Goal: Task Accomplishment & Management: Complete application form

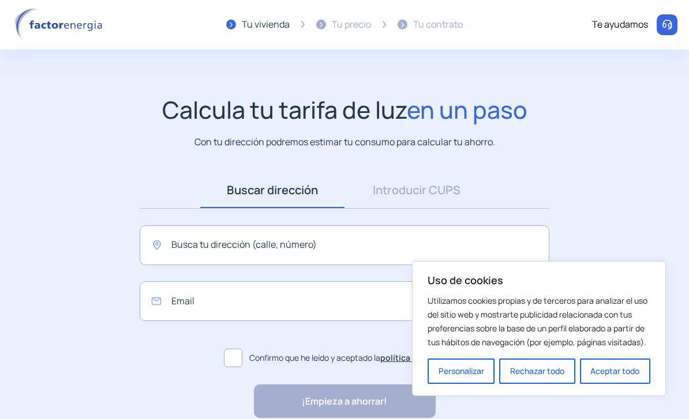
click at [629, 369] on button "Aceptar todo" at bounding box center [615, 371] width 70 height 25
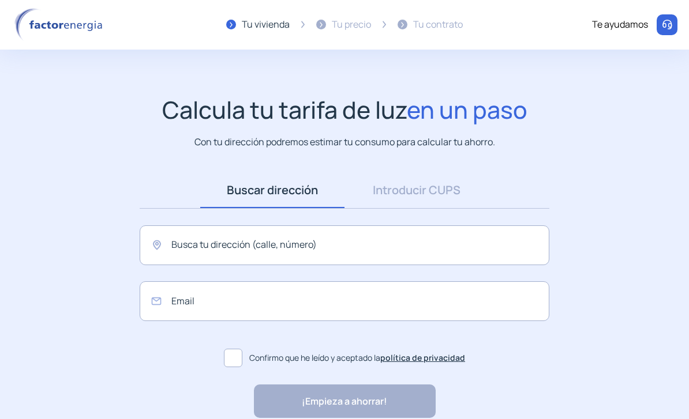
scroll to position [35, 0]
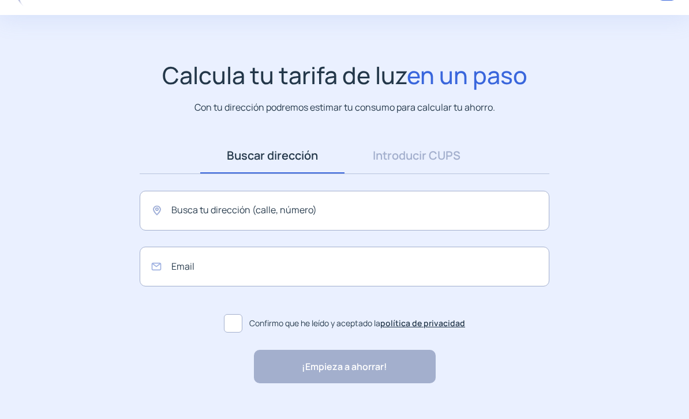
click at [396, 158] on link "Introducir CUPS" at bounding box center [416, 156] width 144 height 36
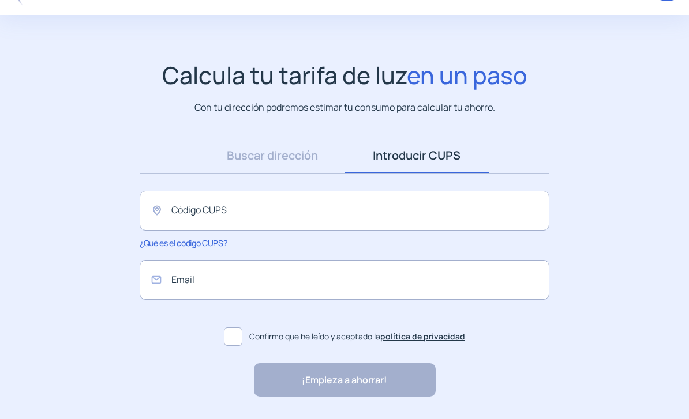
scroll to position [67, 0]
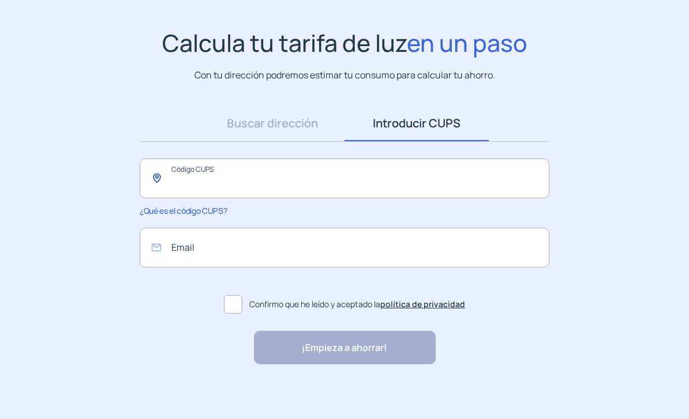
click at [377, 176] on input "text" at bounding box center [344, 179] width 409 height 40
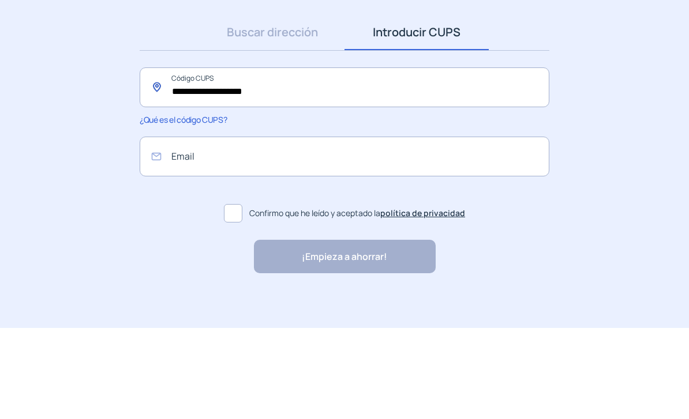
type input "**********"
click at [443, 228] on input "email" at bounding box center [344, 248] width 409 height 40
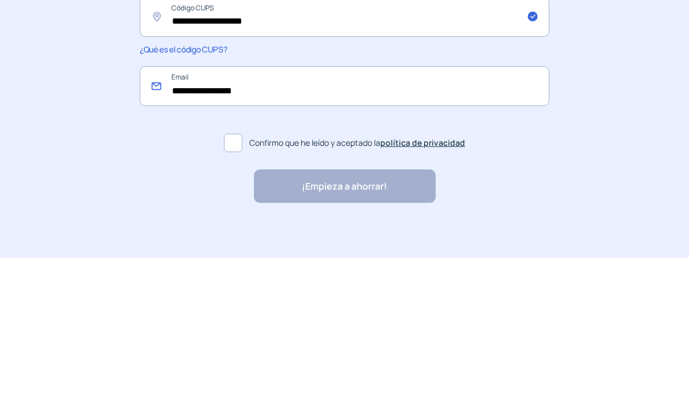
type input "**********"
click at [242, 295] on span at bounding box center [233, 304] width 18 height 18
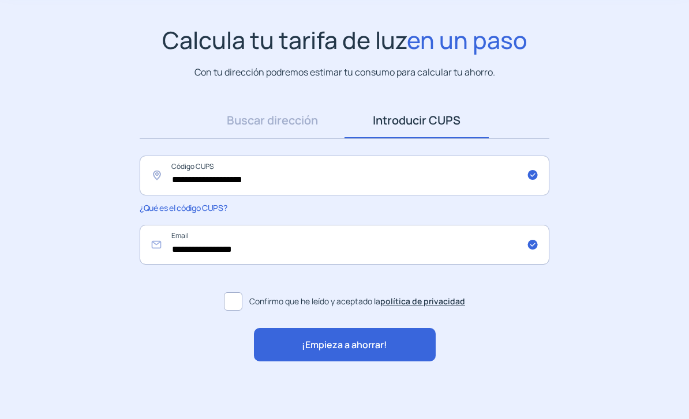
click at [394, 343] on div "¡Empieza a ahorrar!" at bounding box center [345, 344] width 182 height 33
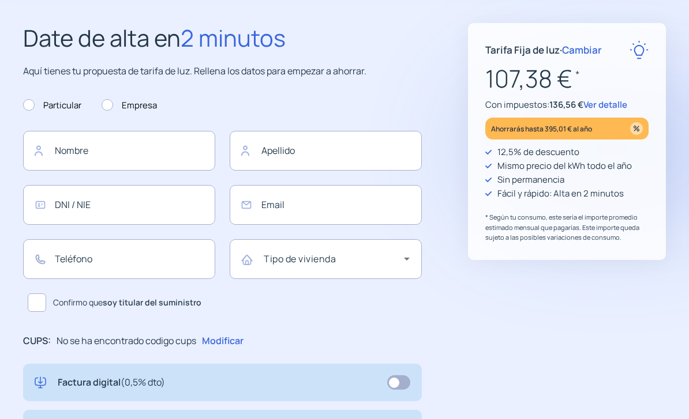
type input "**********"
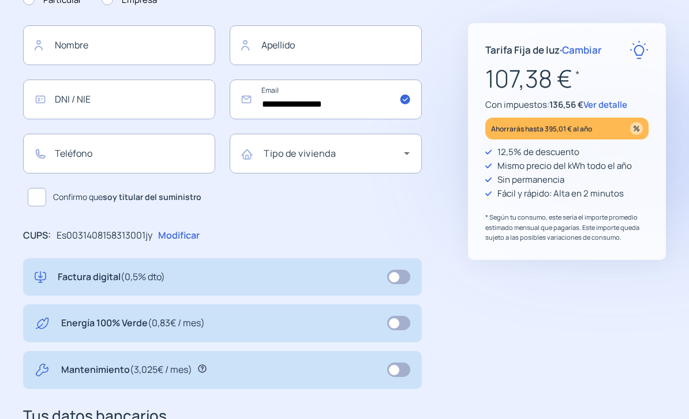
scroll to position [175, 0]
click at [590, 55] on span "Cambiar" at bounding box center [582, 49] width 40 height 13
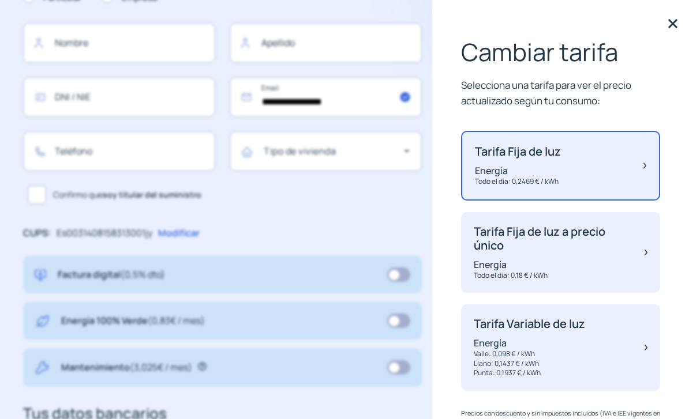
scroll to position [170, 0]
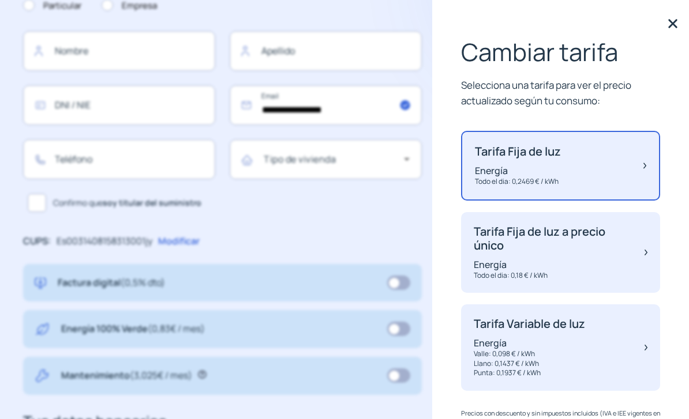
click at [687, 24] on div "Cambiar tarifa Selecciona una tarifa para ver el precio actualizado según tu co…" at bounding box center [560, 209] width 257 height 419
click at [668, 30] on img at bounding box center [672, 23] width 17 height 17
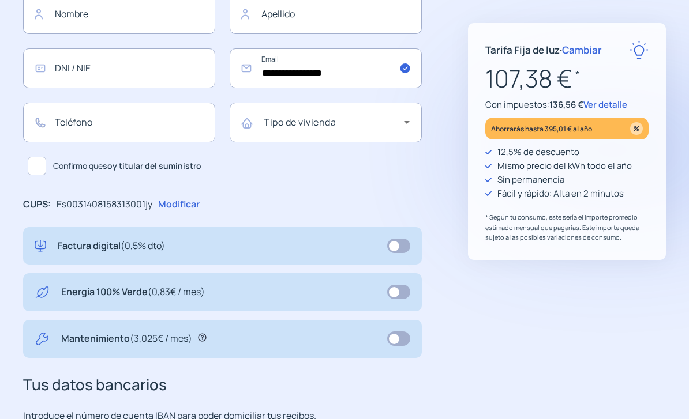
scroll to position [57, 0]
